Goal: Find specific page/section: Find specific page/section

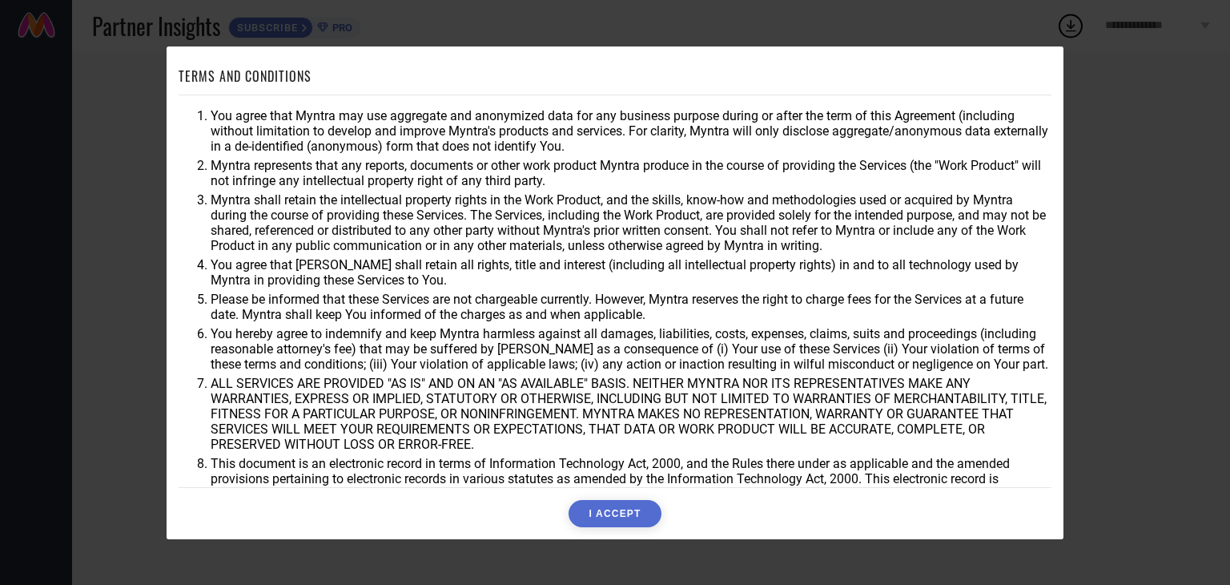
click at [623, 505] on button "I ACCEPT" at bounding box center [615, 513] width 92 height 27
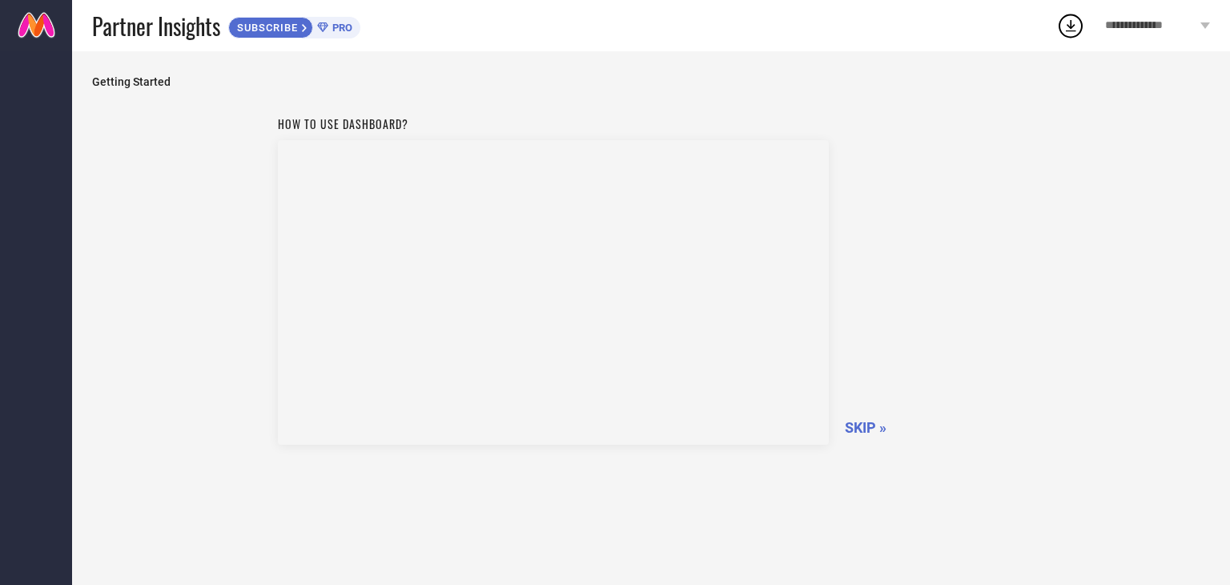
click at [864, 422] on span "SKIP »" at bounding box center [866, 427] width 42 height 17
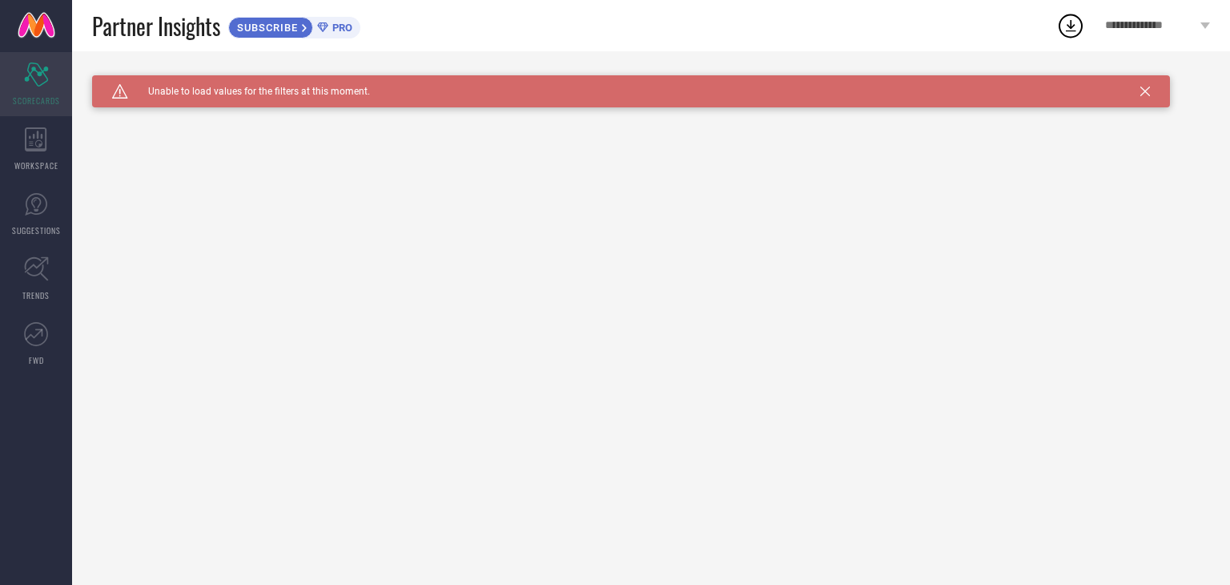
click at [48, 63] on div "Scorecard SCORECARDS" at bounding box center [36, 84] width 72 height 64
